Goal: Task Accomplishment & Management: Use online tool/utility

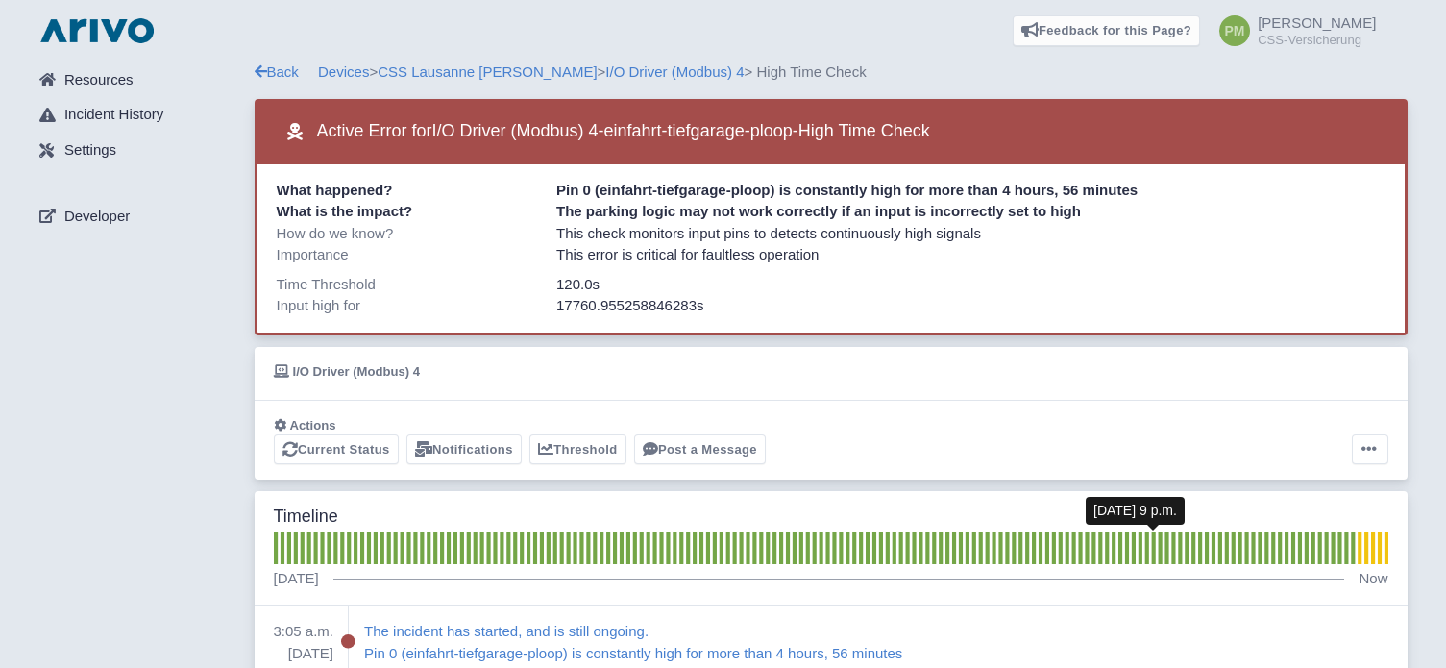
click at [1155, 552] on rect at bounding box center [1153, 547] width 4 height 33
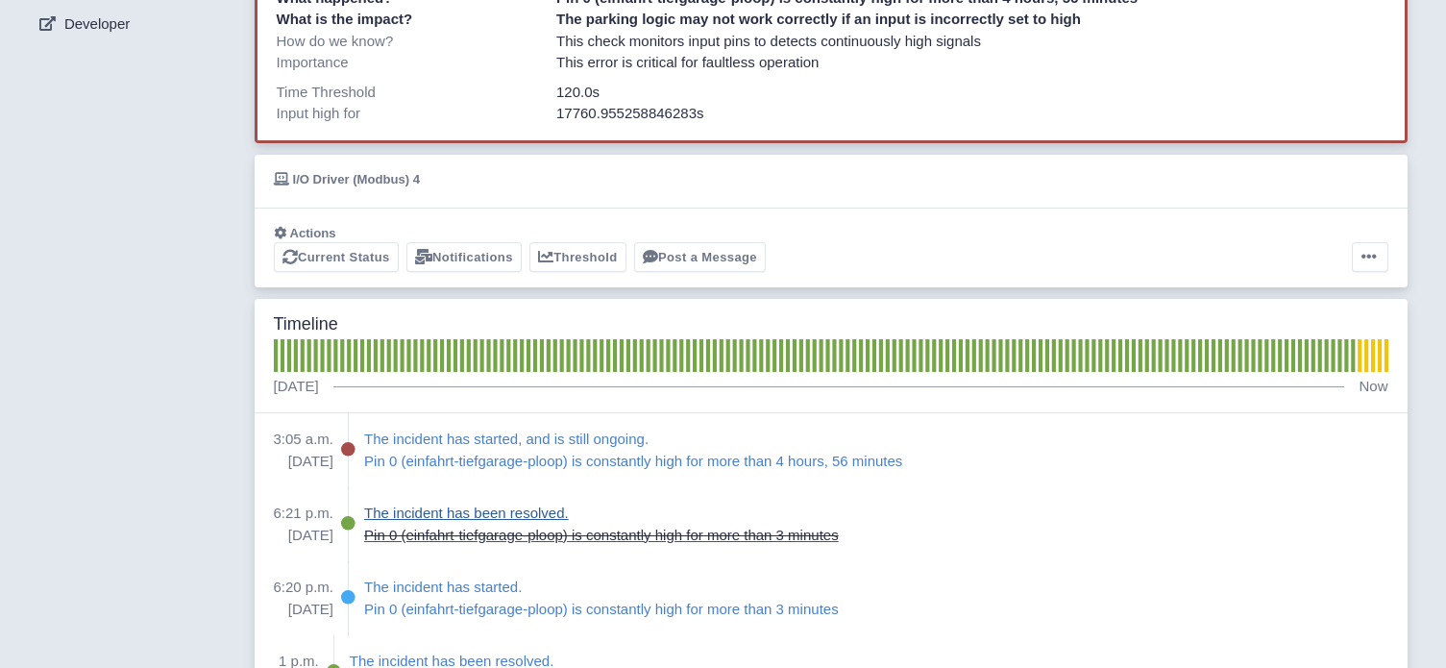
scroll to position [384, 0]
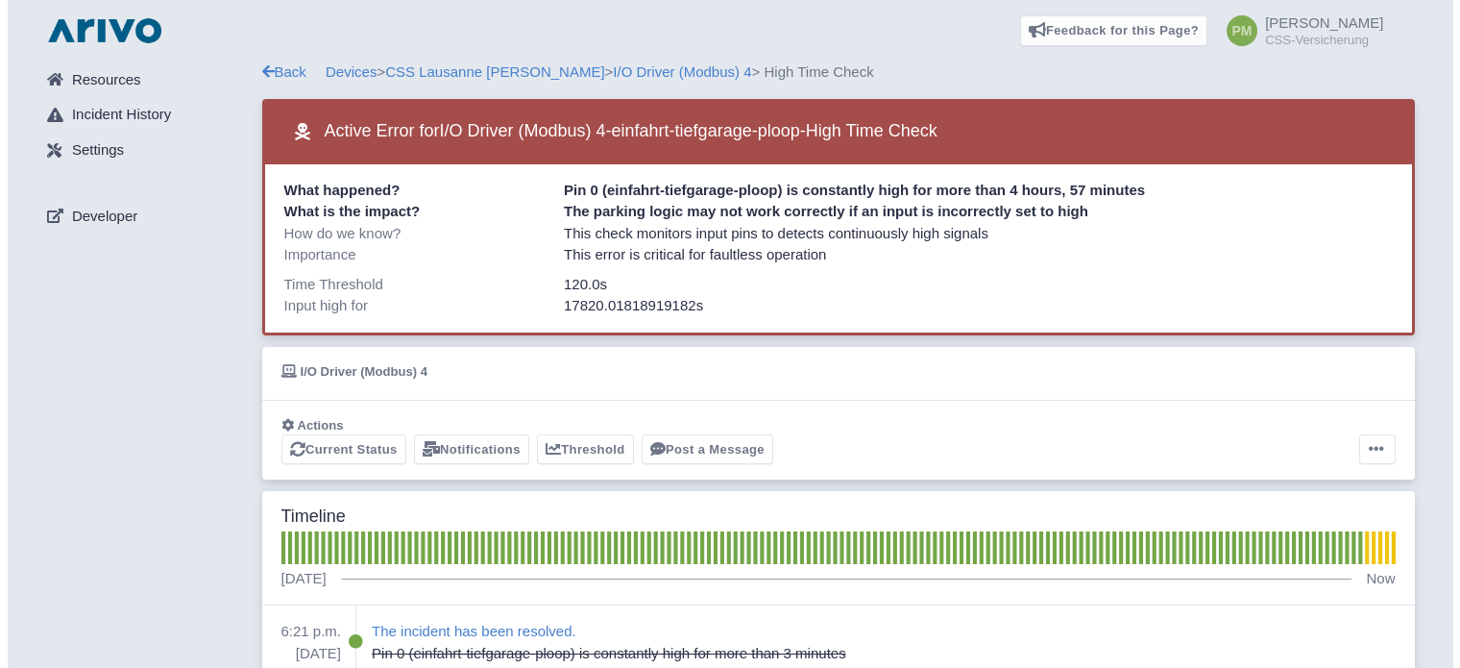
scroll to position [192, 0]
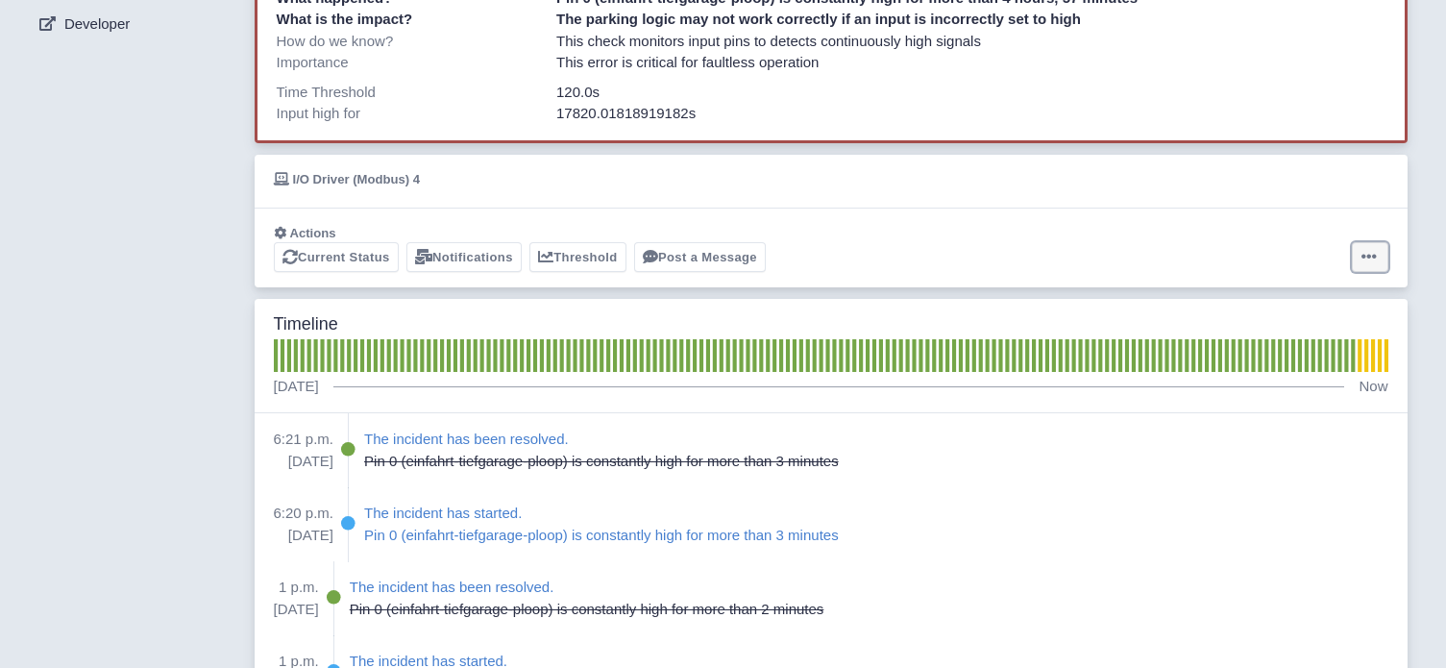
click at [1363, 268] on button at bounding box center [1370, 257] width 37 height 30
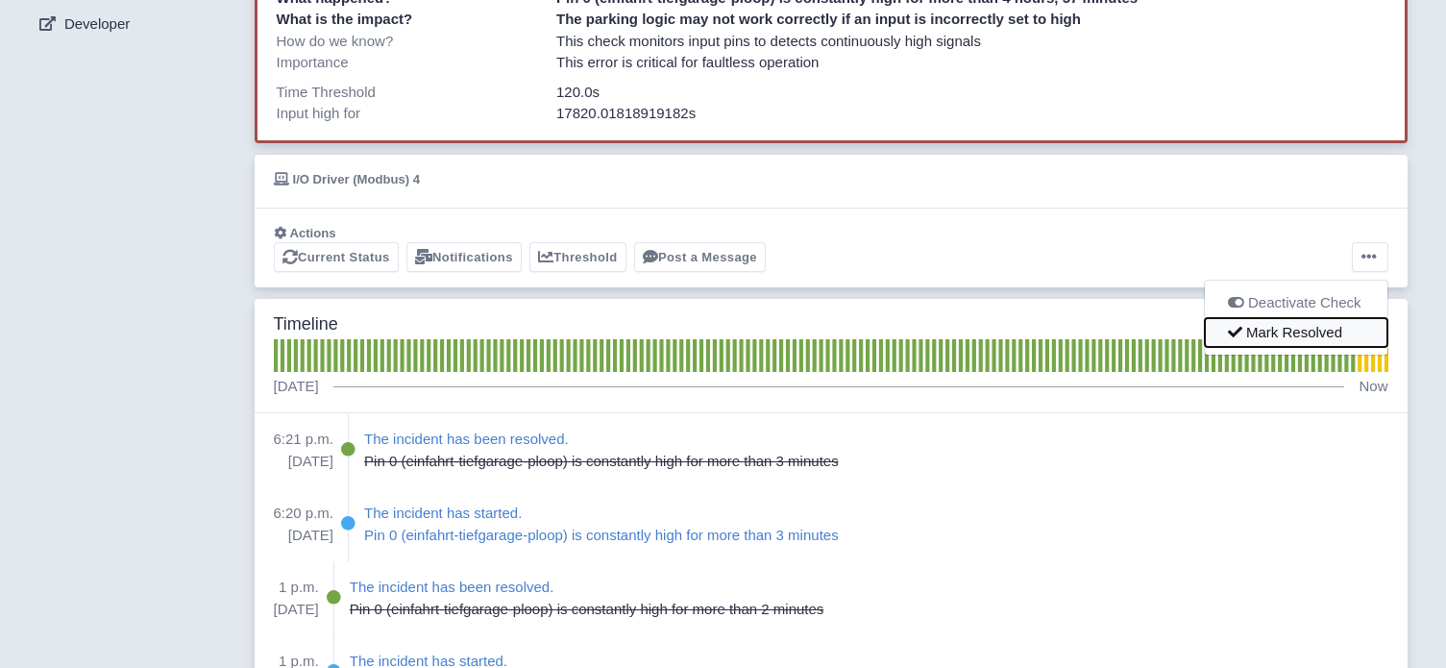
click at [1341, 331] on button "Mark Resolved" at bounding box center [1296, 332] width 183 height 30
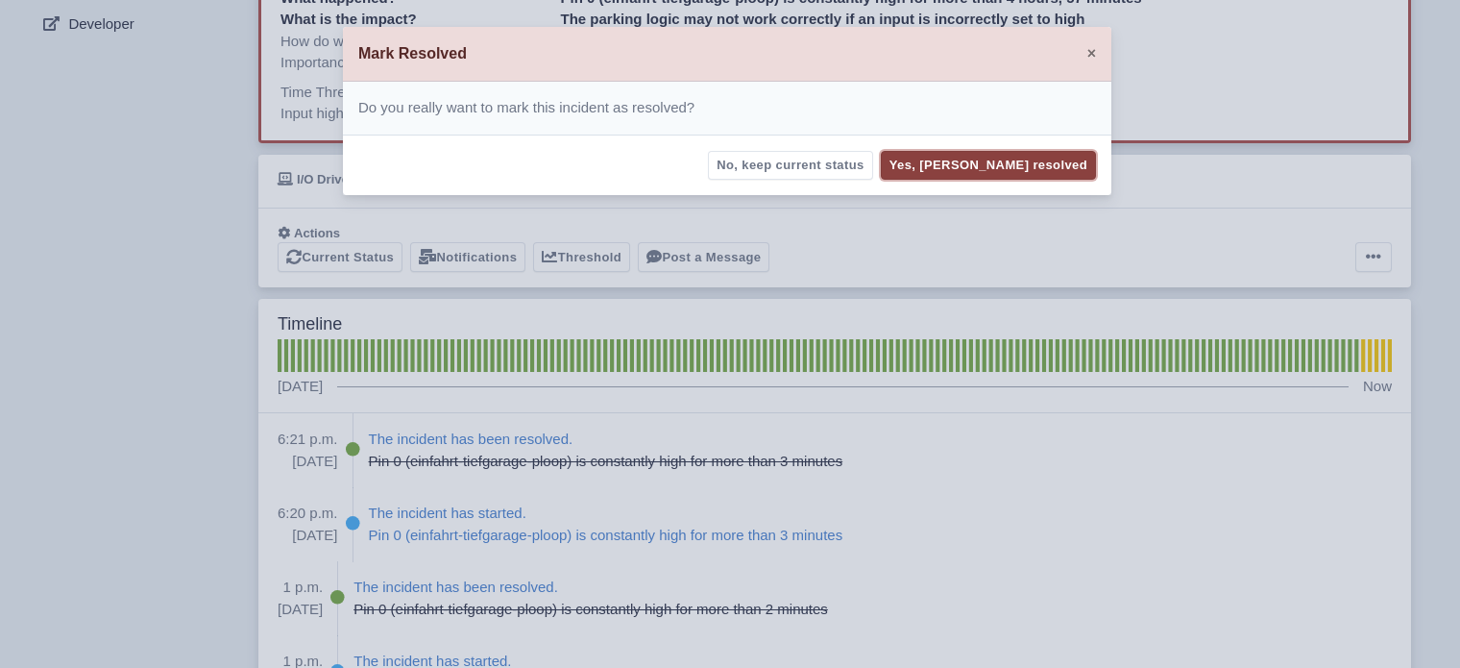
click at [1023, 169] on button "Yes, [PERSON_NAME] resolved" at bounding box center [988, 166] width 215 height 30
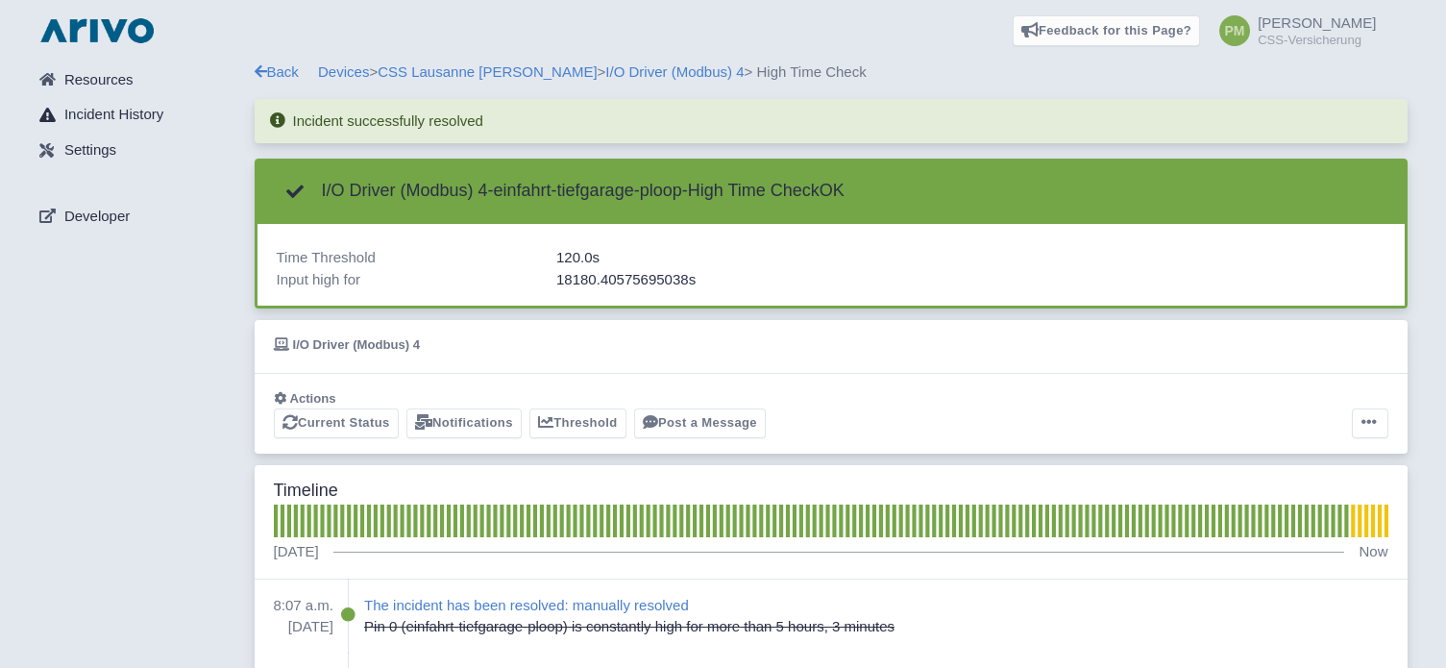
click at [165, 117] on link "Incident History" at bounding box center [139, 115] width 231 height 37
